Goal: Task Accomplishment & Management: Use online tool/utility

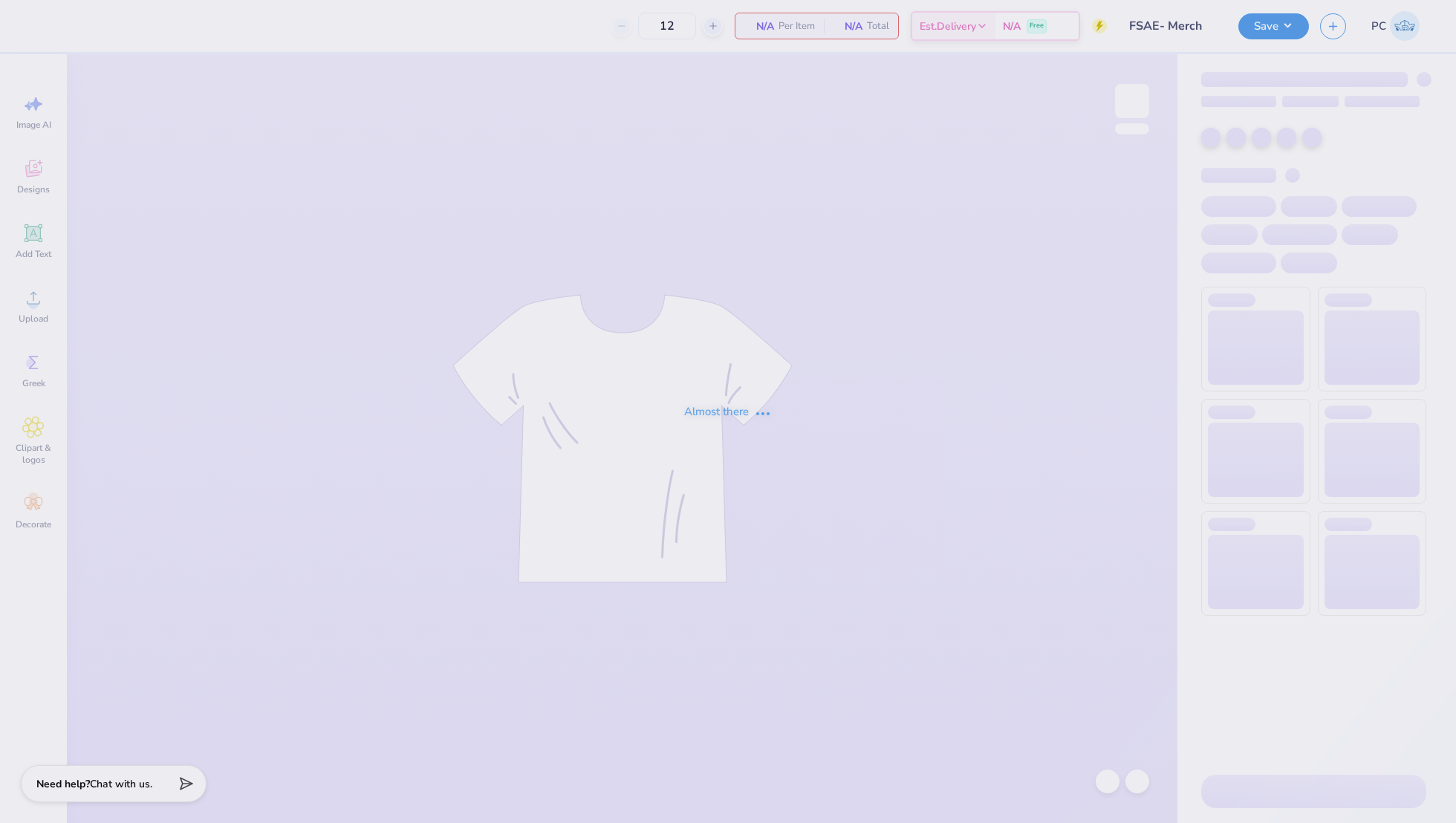
type input "FSAE- Merch"
type input "24"
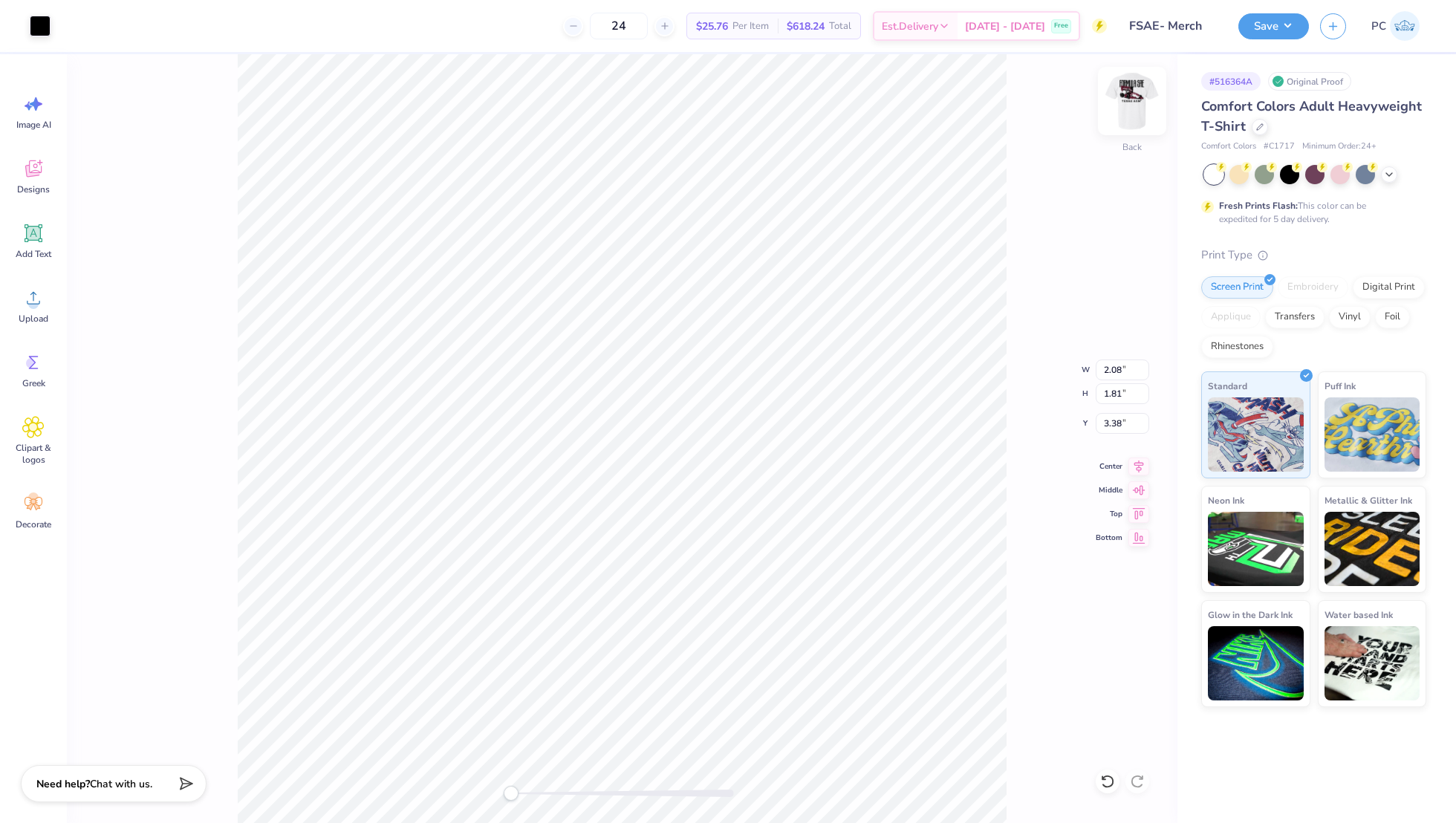
click at [1125, 124] on img at bounding box center [1131, 101] width 59 height 59
click at [1274, 36] on button "Save" at bounding box center [1273, 25] width 71 height 26
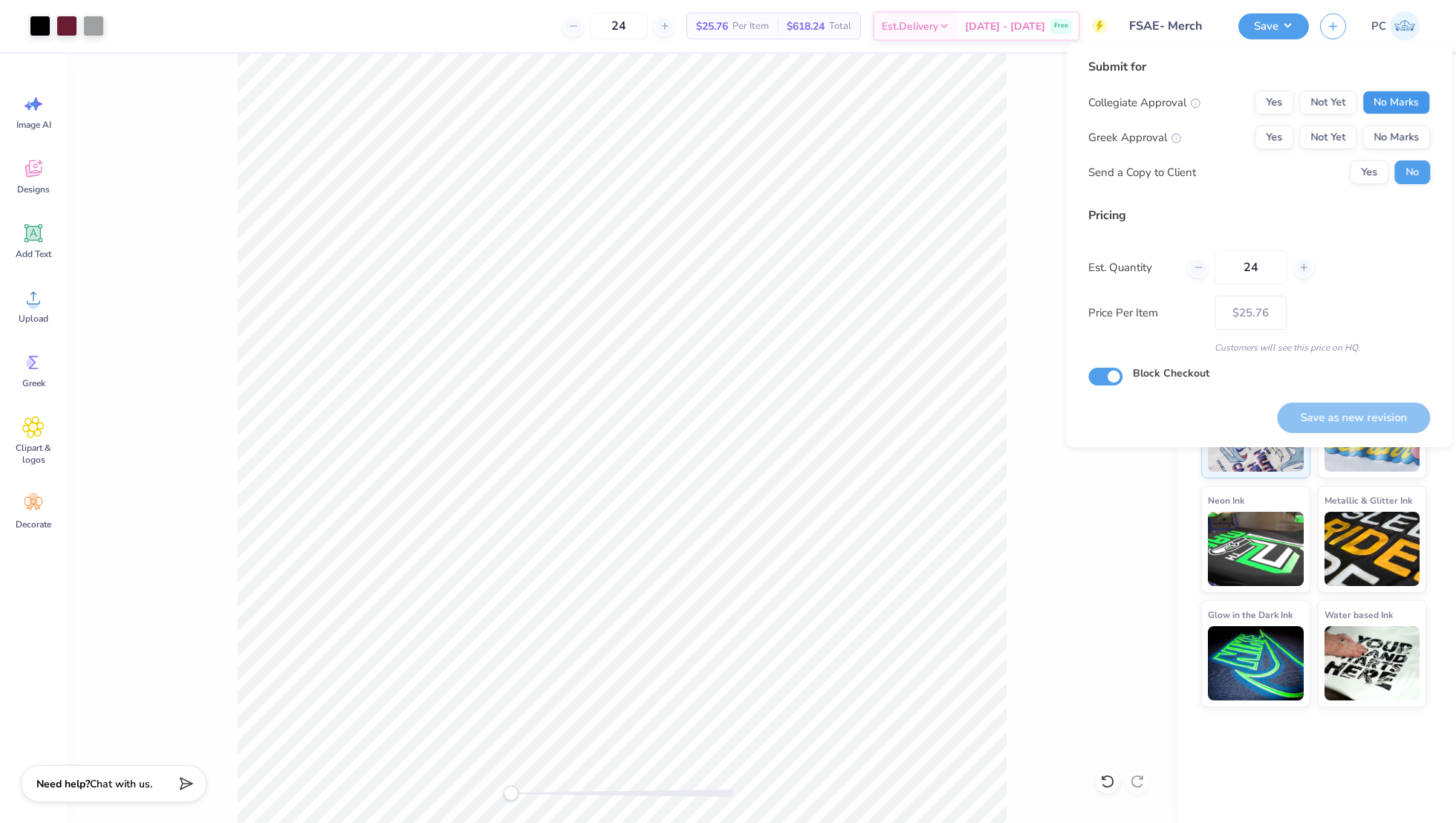
click at [1402, 95] on button "No Marks" at bounding box center [1397, 102] width 68 height 24
click at [1276, 89] on div "Submit for Collegiate Approval Yes Not Yet No Marks Greek Approval Yes Not Yet …" at bounding box center [1259, 126] width 342 height 138
click at [1276, 91] on button "Yes" at bounding box center [1274, 102] width 39 height 24
click at [1273, 126] on button "Yes" at bounding box center [1274, 137] width 39 height 24
click at [1357, 169] on button "Yes" at bounding box center [1369, 172] width 39 height 24
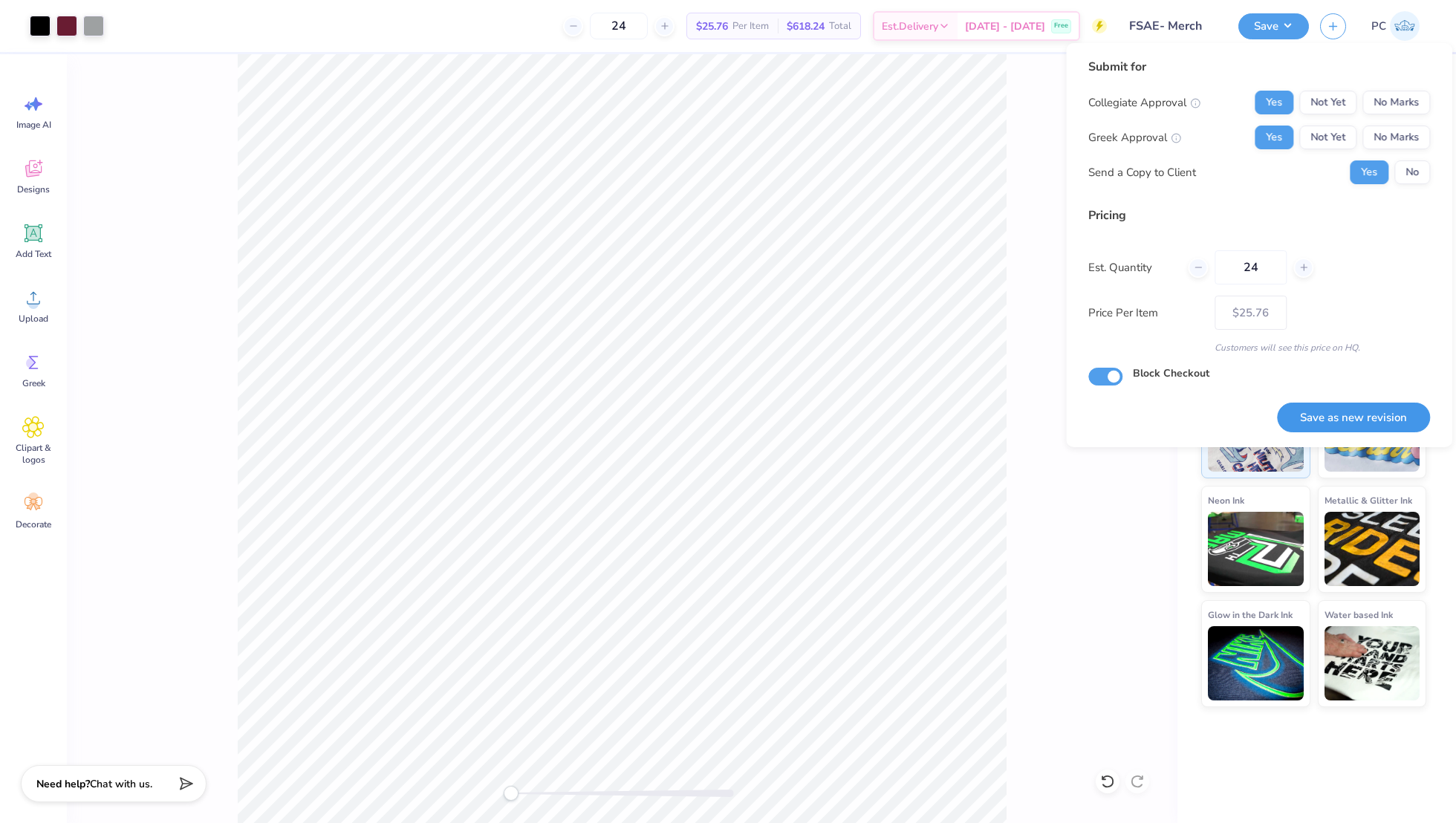
click at [1332, 425] on button "Save as new revision" at bounding box center [1353, 418] width 153 height 30
type input "$25.76"
